Goal: Task Accomplishment & Management: Use online tool/utility

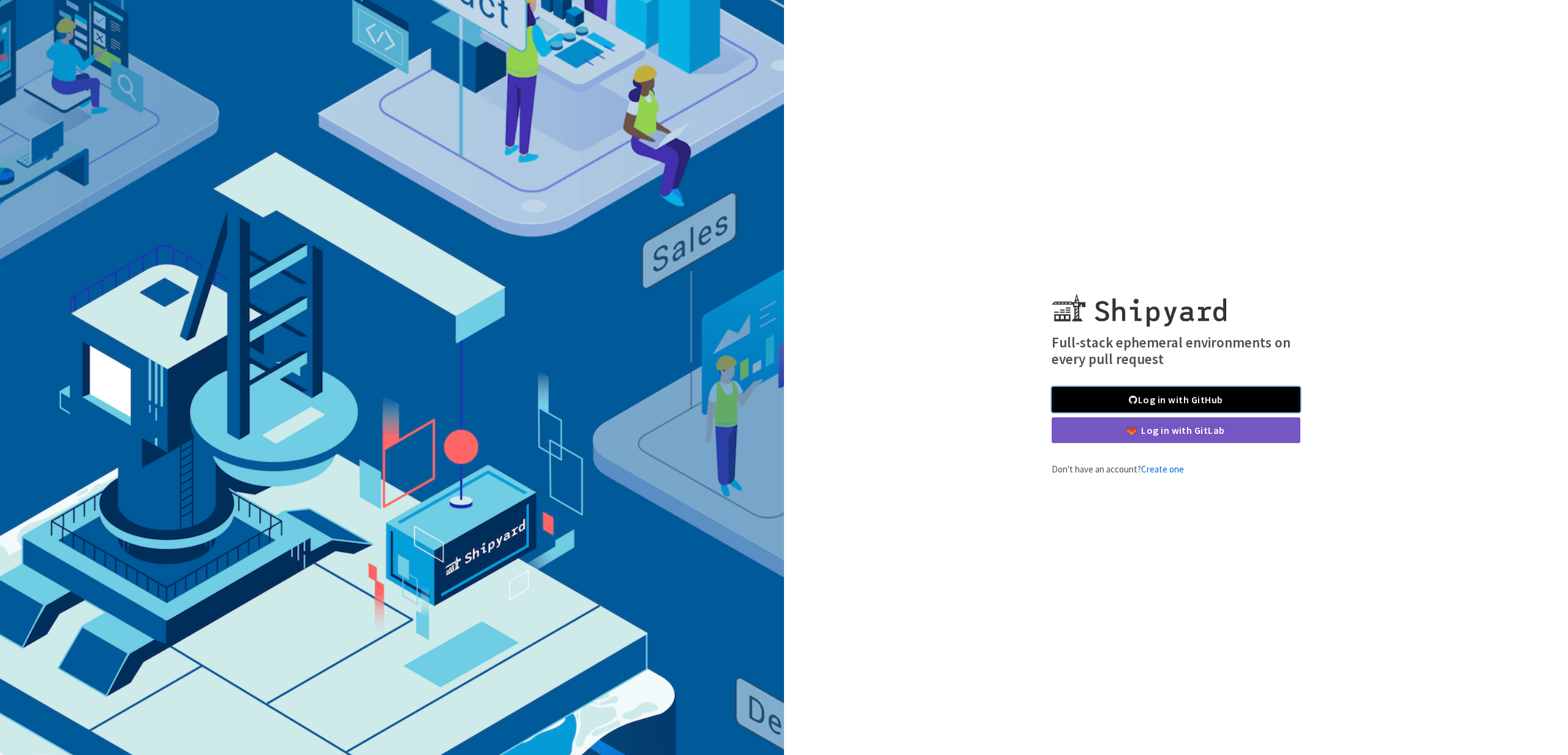
click at [1139, 393] on link "Log in with GitHub" at bounding box center [1176, 399] width 249 height 26
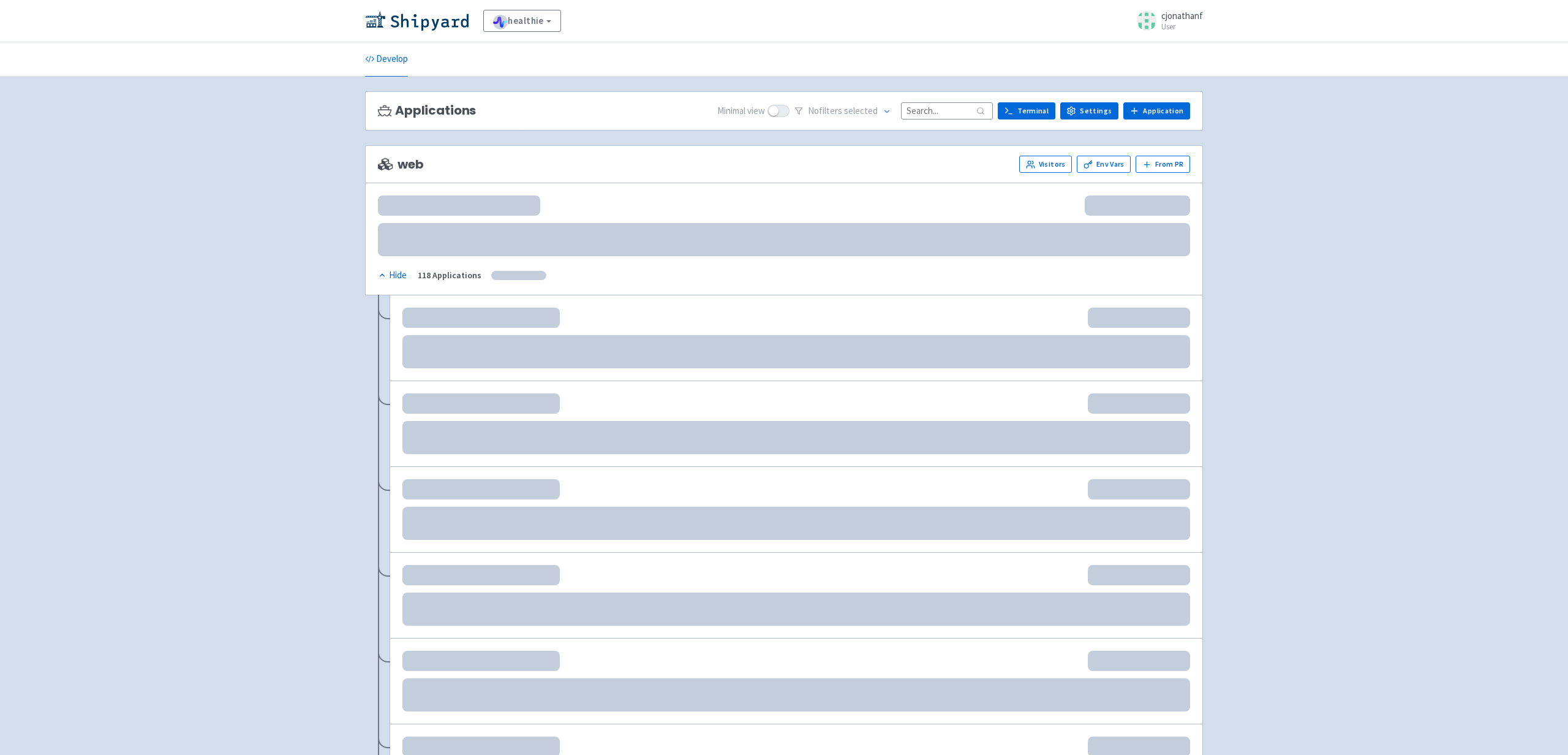
scroll to position [1, 0]
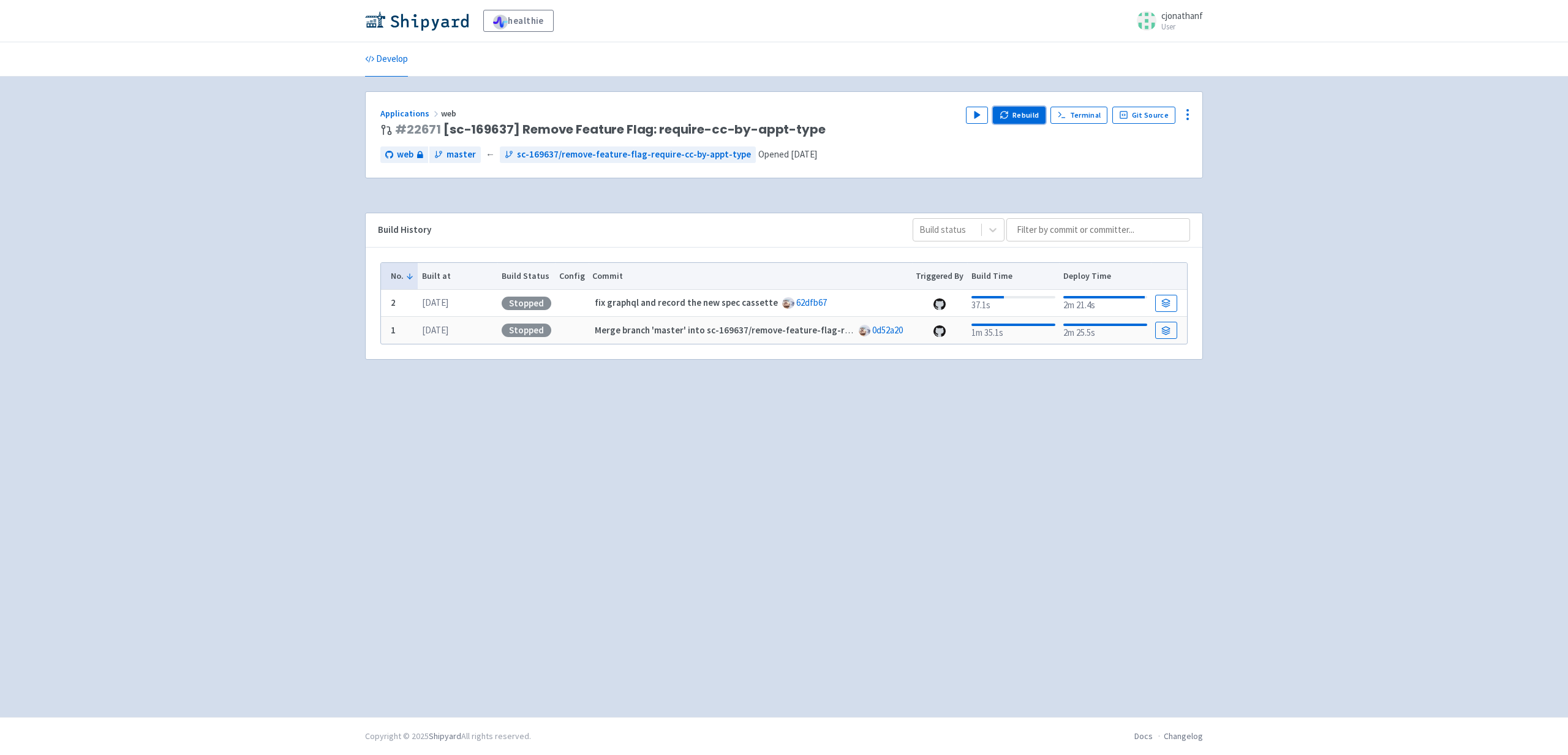
click at [1009, 119] on icon "button" at bounding box center [1004, 115] width 9 height 9
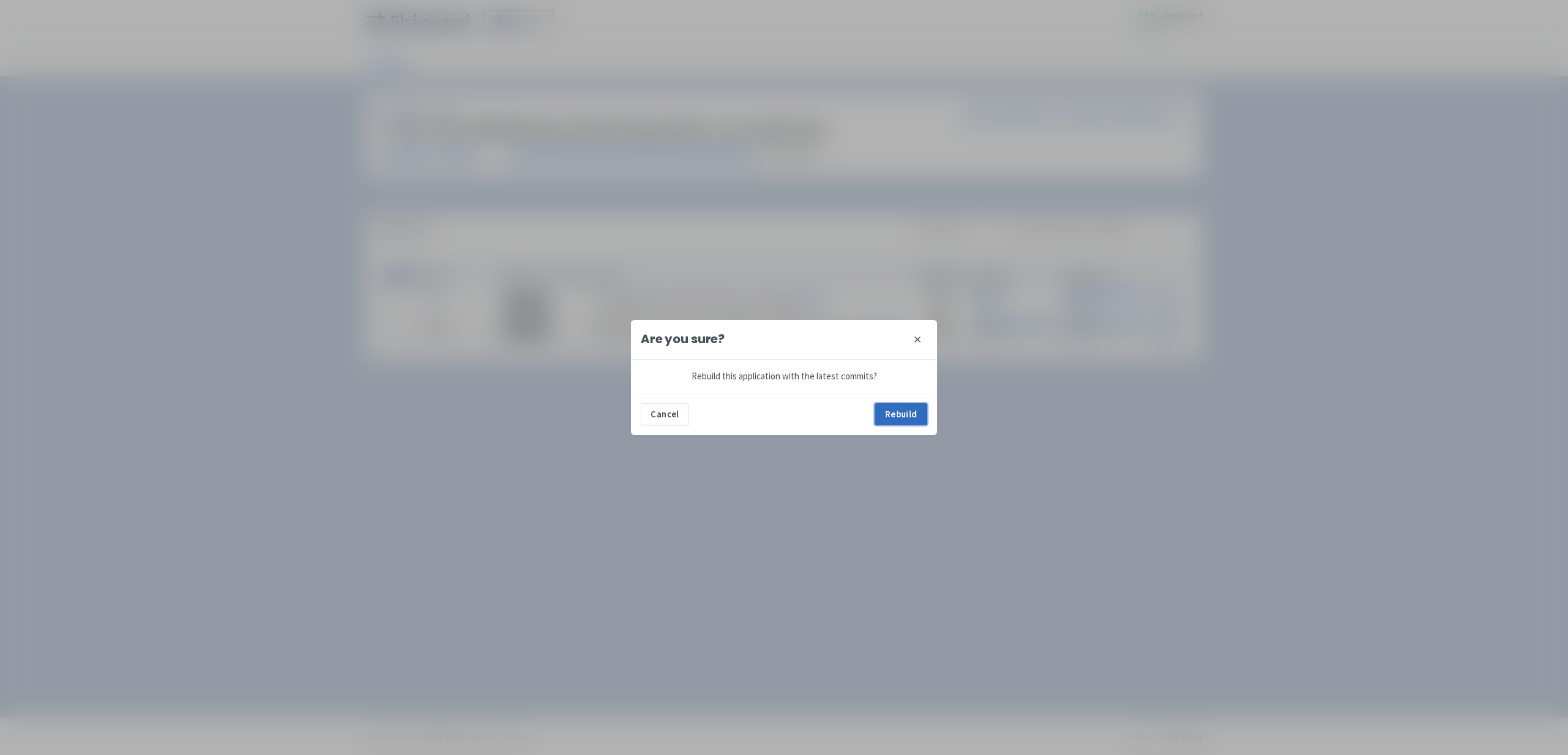
click at [905, 411] on button "Rebuild" at bounding box center [901, 414] width 53 height 22
